Goal: Task Accomplishment & Management: Manage account settings

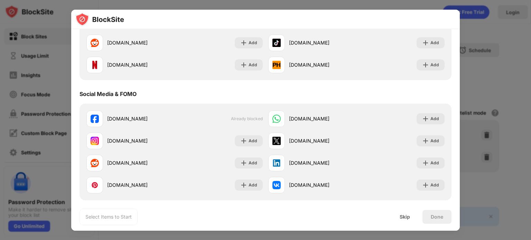
scroll to position [277, 0]
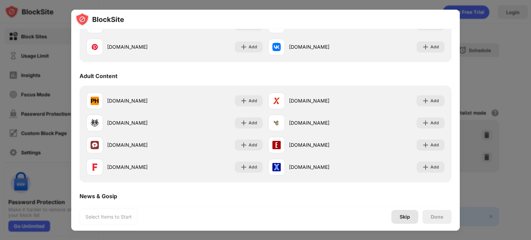
click at [402, 220] on div "Skip" at bounding box center [405, 217] width 10 height 6
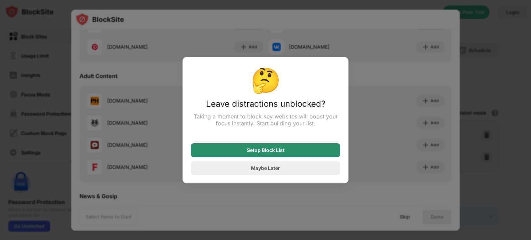
click at [271, 151] on div "Setup Block List" at bounding box center [266, 151] width 38 height 6
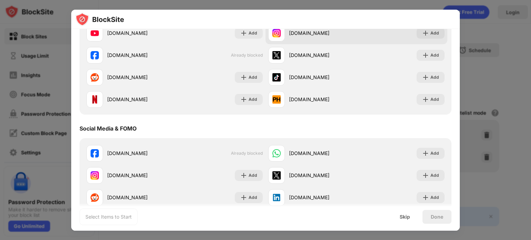
scroll to position [0, 0]
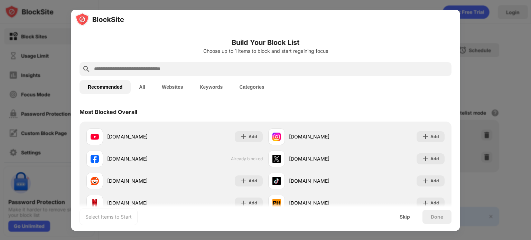
click at [145, 83] on button "All" at bounding box center [142, 87] width 23 height 14
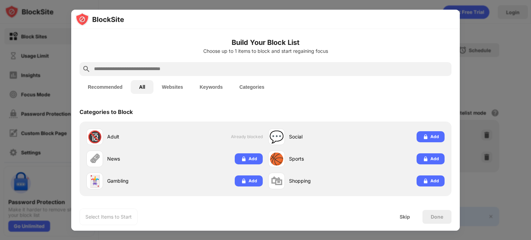
click at [174, 87] on button "Websites" at bounding box center [173, 87] width 38 height 14
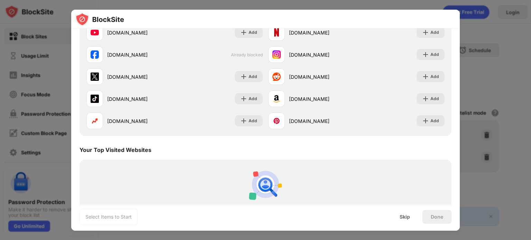
scroll to position [154, 0]
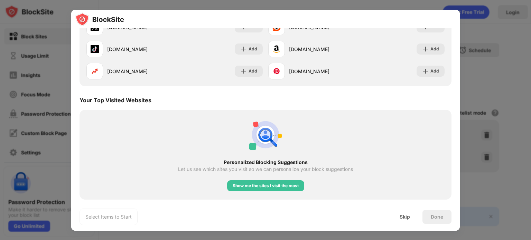
click at [531, 163] on div at bounding box center [265, 120] width 531 height 240
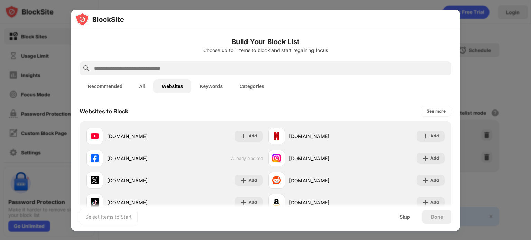
click at [439, 1] on div at bounding box center [265, 120] width 531 height 240
click at [99, 85] on button "Recommended" at bounding box center [105, 87] width 51 height 14
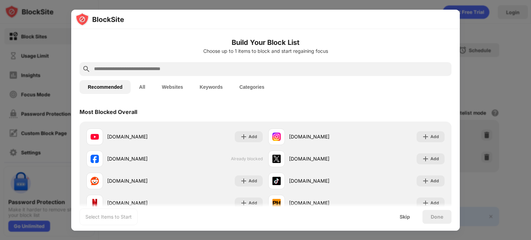
click at [165, 87] on button "Websites" at bounding box center [173, 87] width 38 height 14
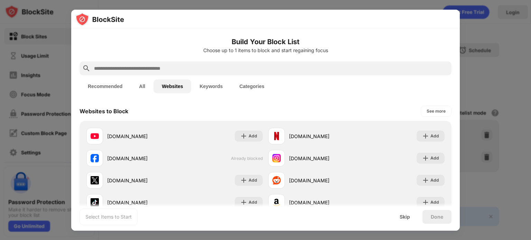
drag, startPoint x: 194, startPoint y: 87, endPoint x: 202, endPoint y: 87, distance: 8.6
click at [194, 87] on button "Keywords" at bounding box center [211, 87] width 40 height 14
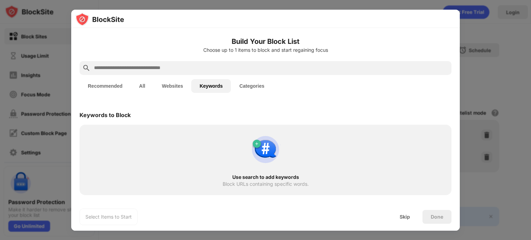
click at [252, 87] on button "Categories" at bounding box center [251, 86] width 41 height 14
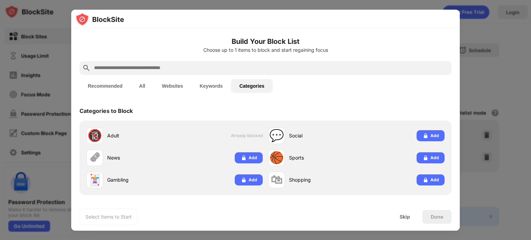
click at [531, 112] on div at bounding box center [265, 120] width 531 height 240
click at [405, 220] on div "Skip" at bounding box center [404, 217] width 27 height 14
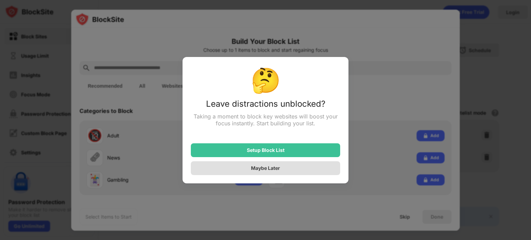
click at [262, 174] on div "Maybe Later" at bounding box center [265, 168] width 149 height 14
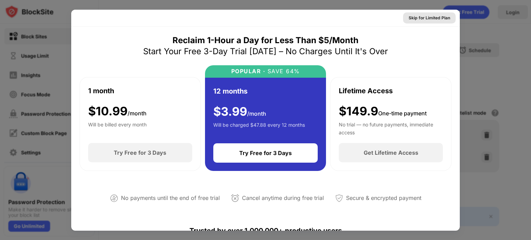
click at [419, 16] on div "Skip for Limited Plan" at bounding box center [429, 18] width 41 height 7
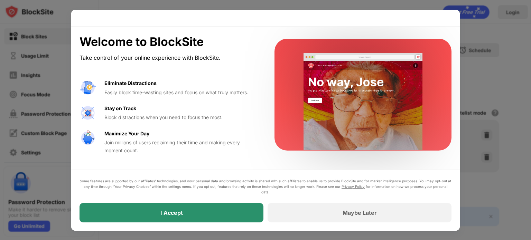
click at [198, 220] on div "I Accept" at bounding box center [172, 212] width 184 height 19
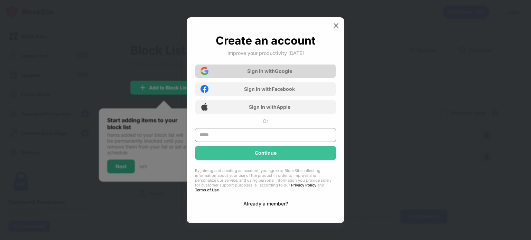
click at [254, 78] on div "Sign in with Google" at bounding box center [265, 71] width 141 height 14
